Goal: Find specific page/section: Find specific page/section

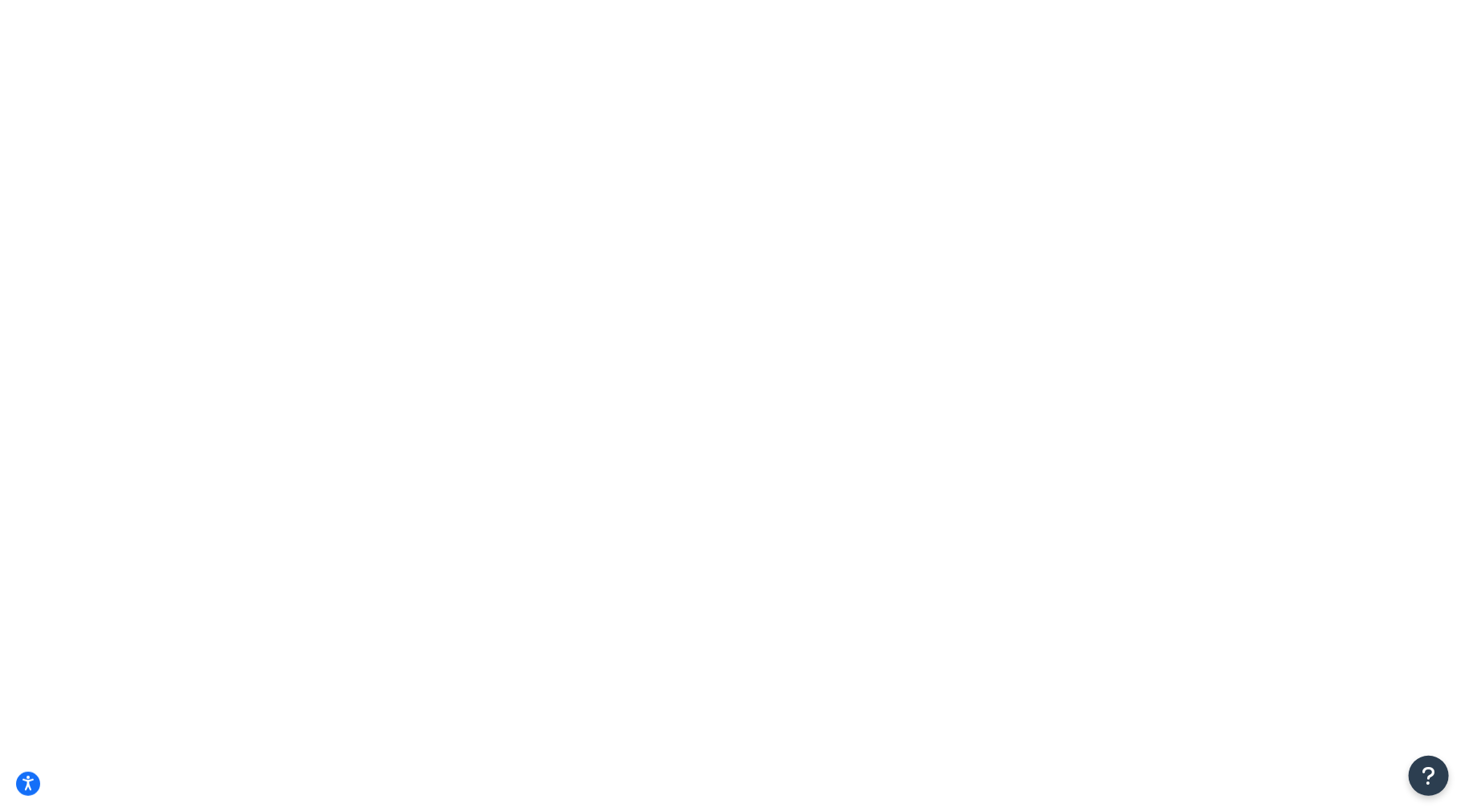
drag, startPoint x: 411, startPoint y: 204, endPoint x: 308, endPoint y: 220, distance: 104.2
type input "11.5x6"
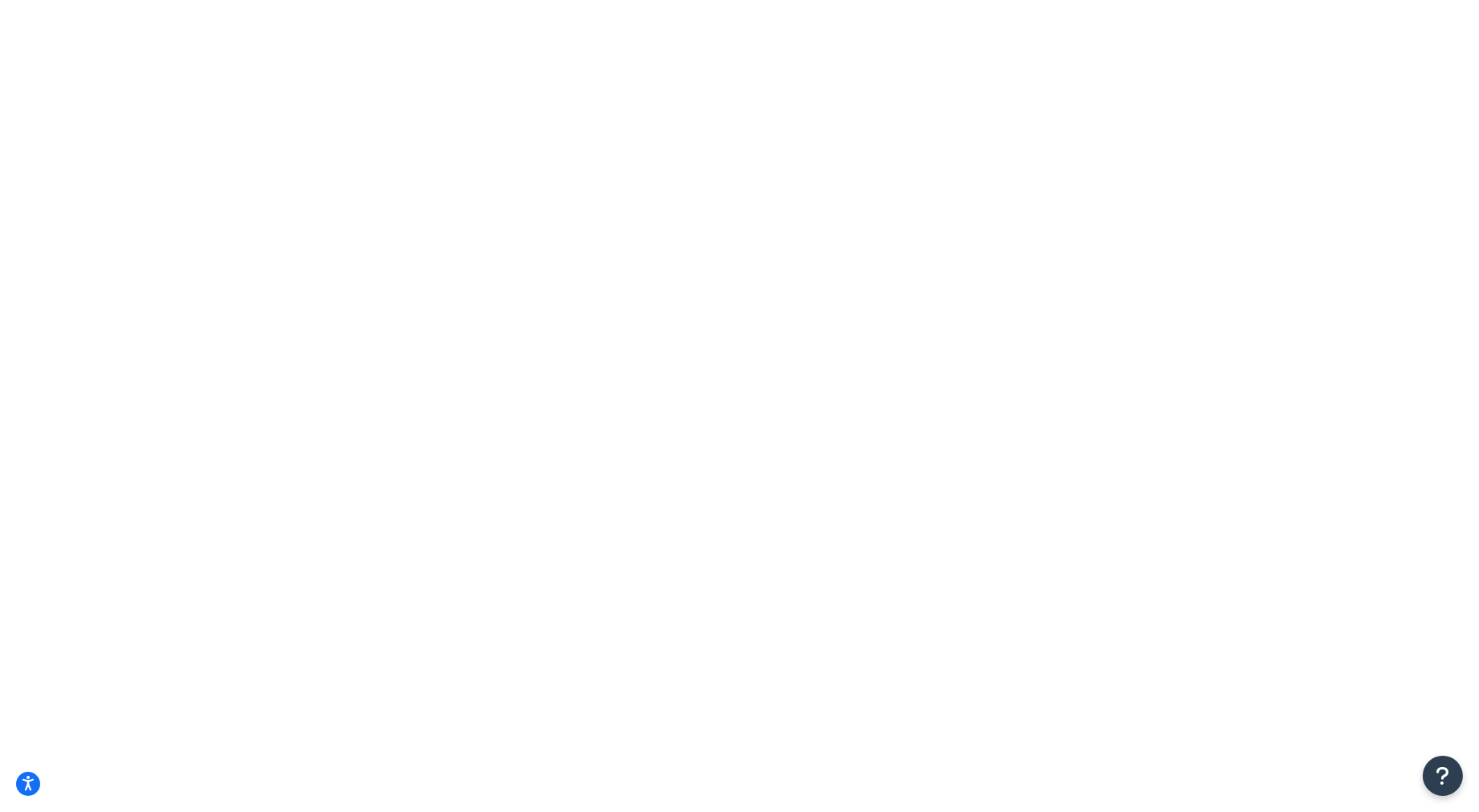
paste input "GP515"
type input "GP515"
drag, startPoint x: 447, startPoint y: 197, endPoint x: 335, endPoint y: 200, distance: 112.0
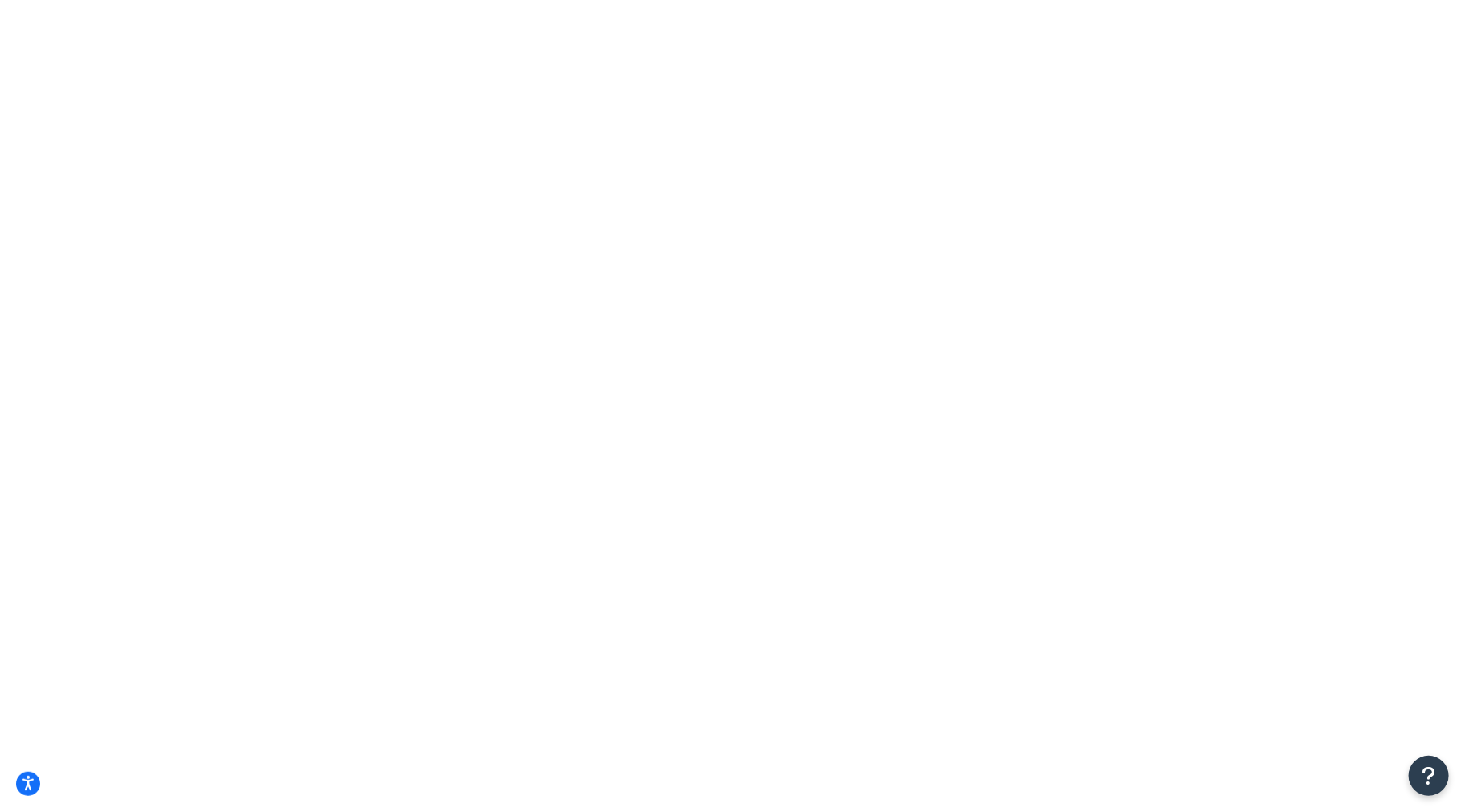
type input "11.5"
type input "6"
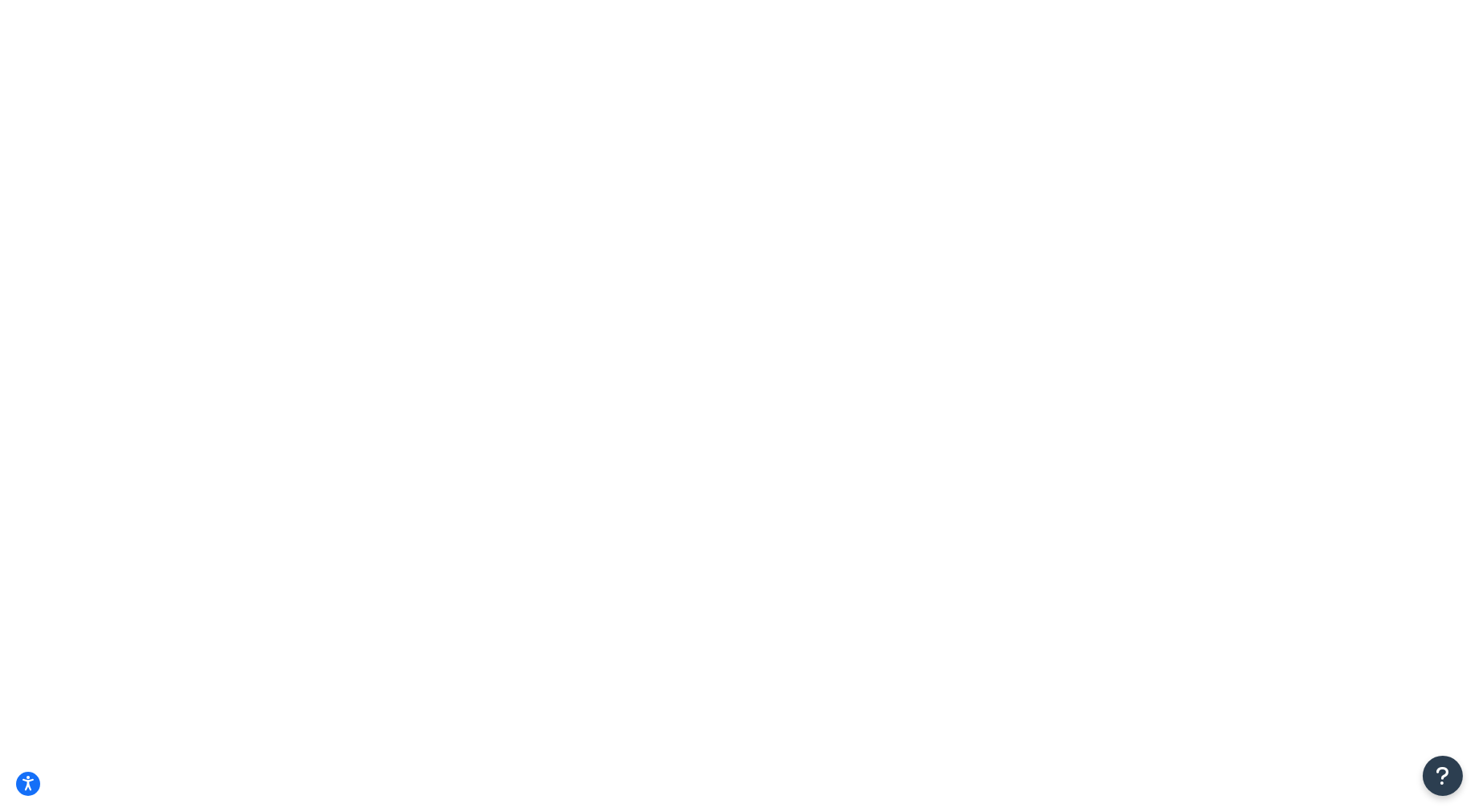
type input "9"
drag, startPoint x: 714, startPoint y: 199, endPoint x: 632, endPoint y: 208, distance: 82.5
type input "6"
drag, startPoint x: 830, startPoint y: 199, endPoint x: 751, endPoint y: 214, distance: 80.4
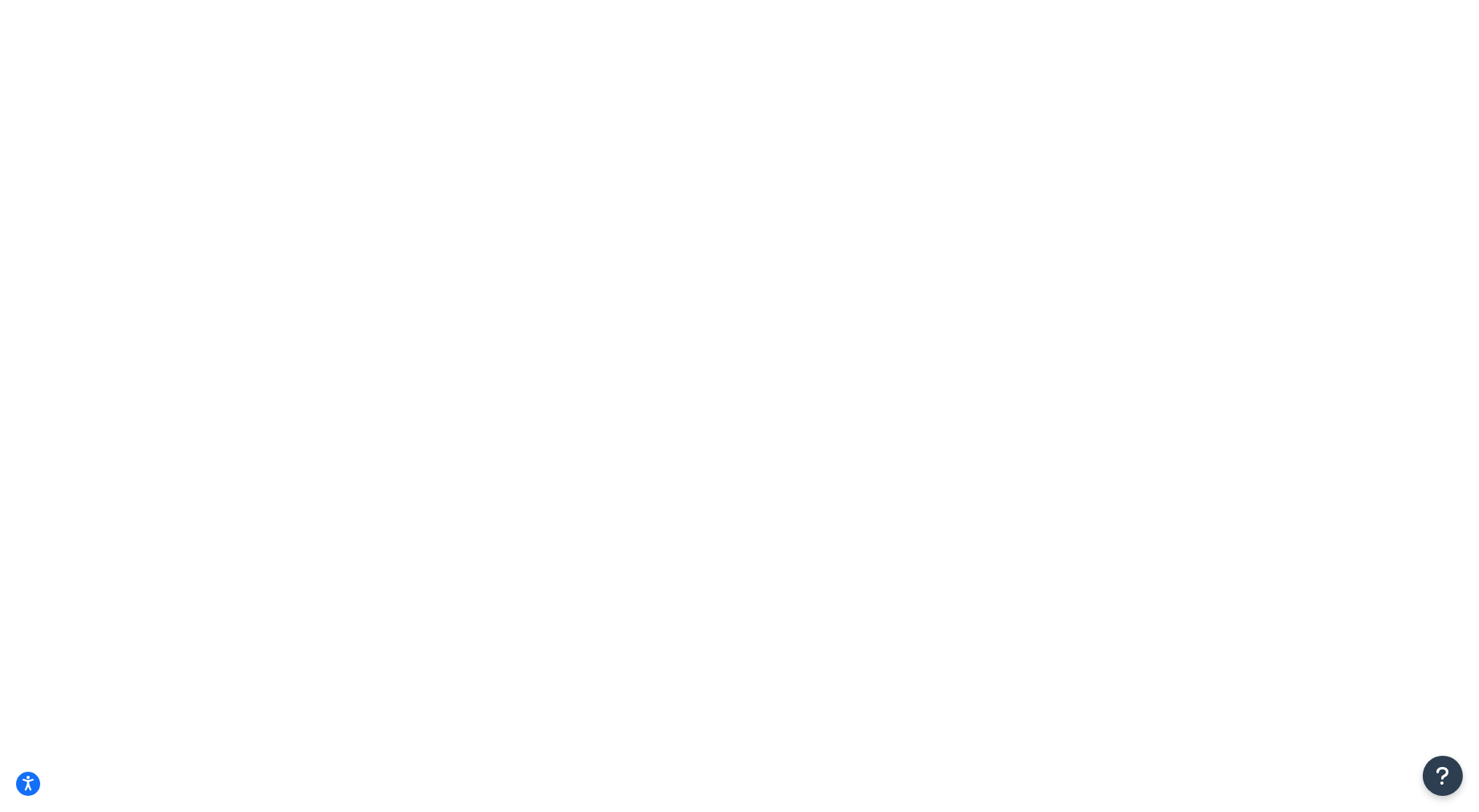
type input "9"
drag, startPoint x: 991, startPoint y: 198, endPoint x: 962, endPoint y: 201, distance: 29.2
drag, startPoint x: 954, startPoint y: 205, endPoint x: 932, endPoint y: 202, distance: 22.2
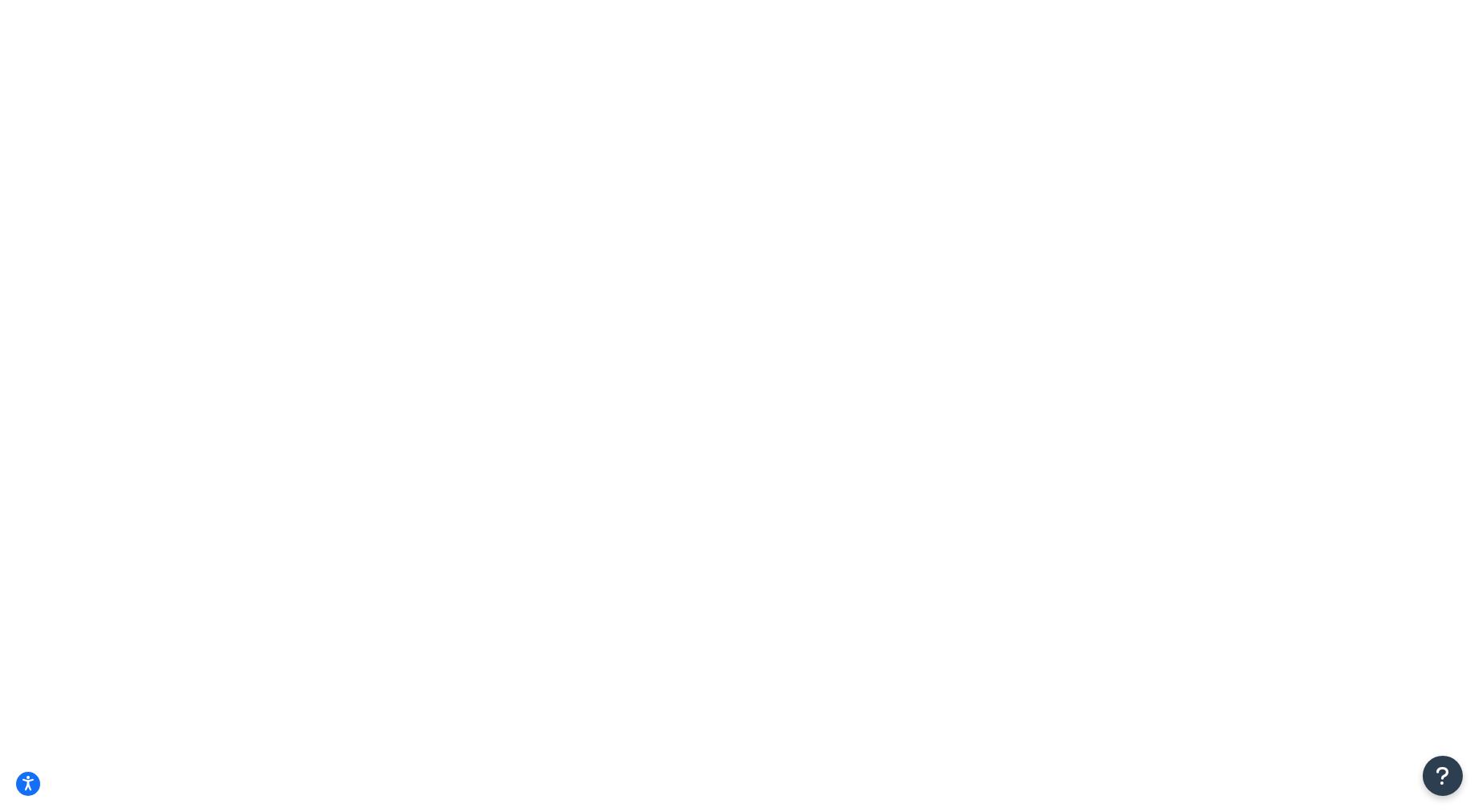
type input "11.5"
